Goal: Task Accomplishment & Management: Use online tool/utility

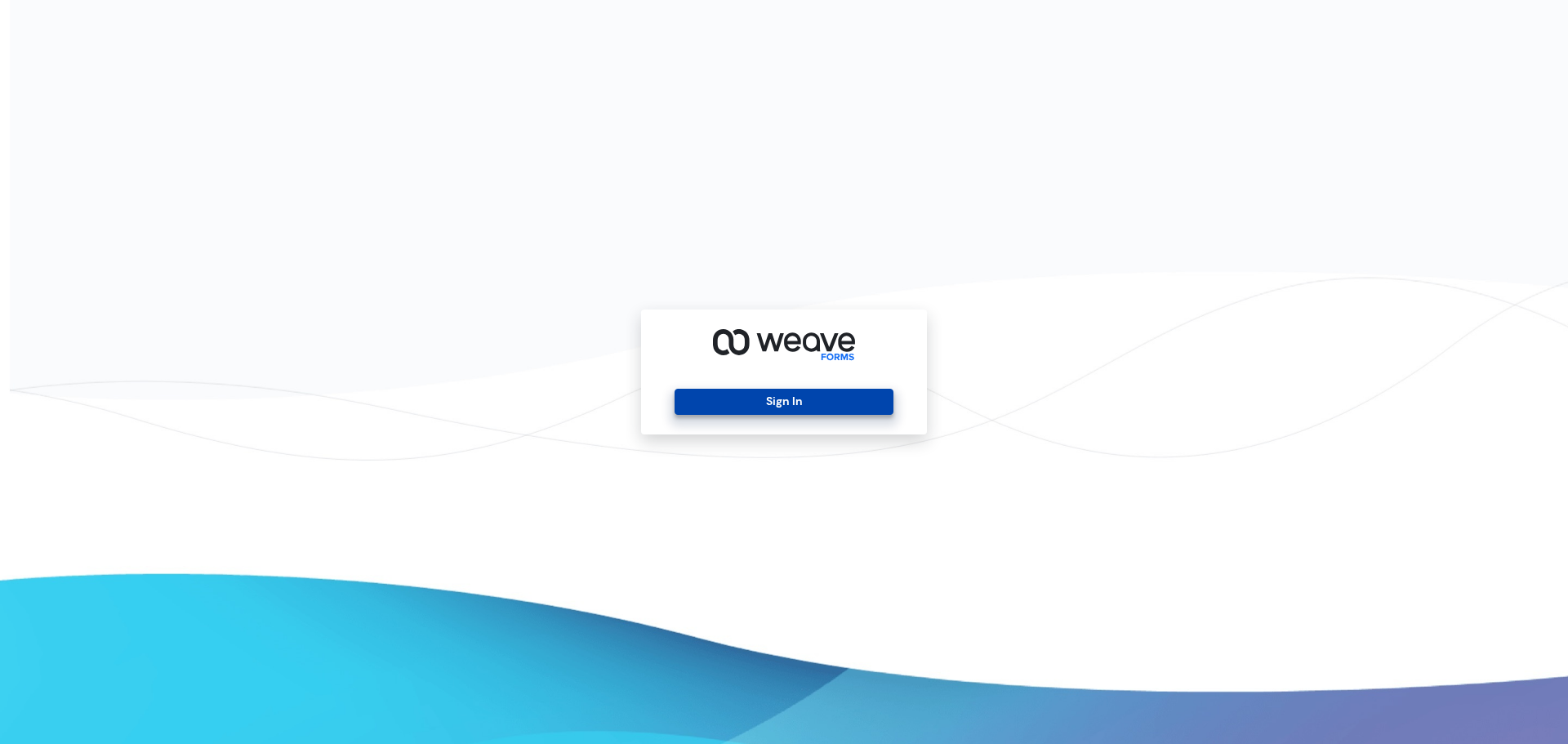
click at [797, 404] on button "Sign In" at bounding box center [783, 401] width 218 height 26
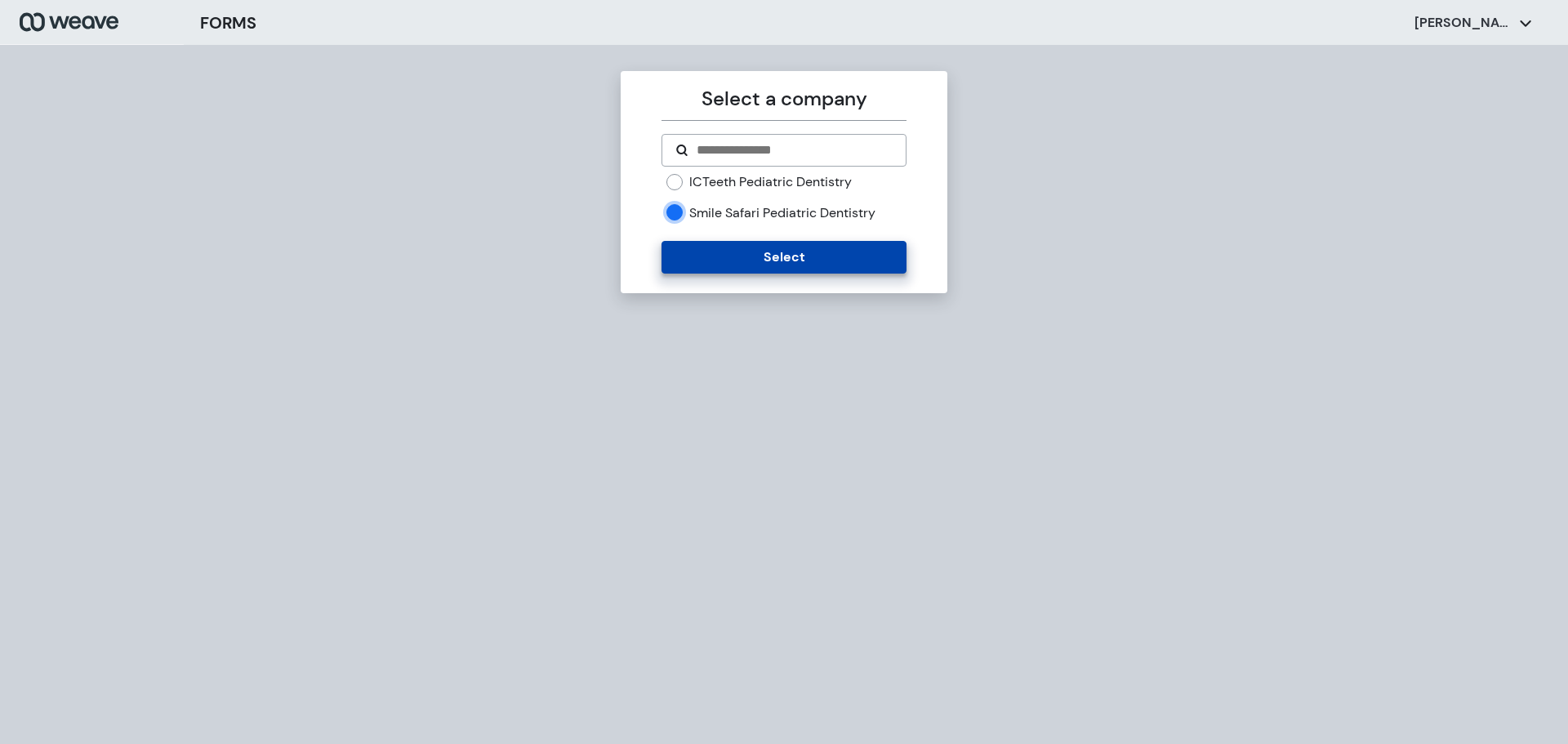
click at [759, 256] on button "Select" at bounding box center [783, 258] width 244 height 33
